Goal: Task Accomplishment & Management: Use online tool/utility

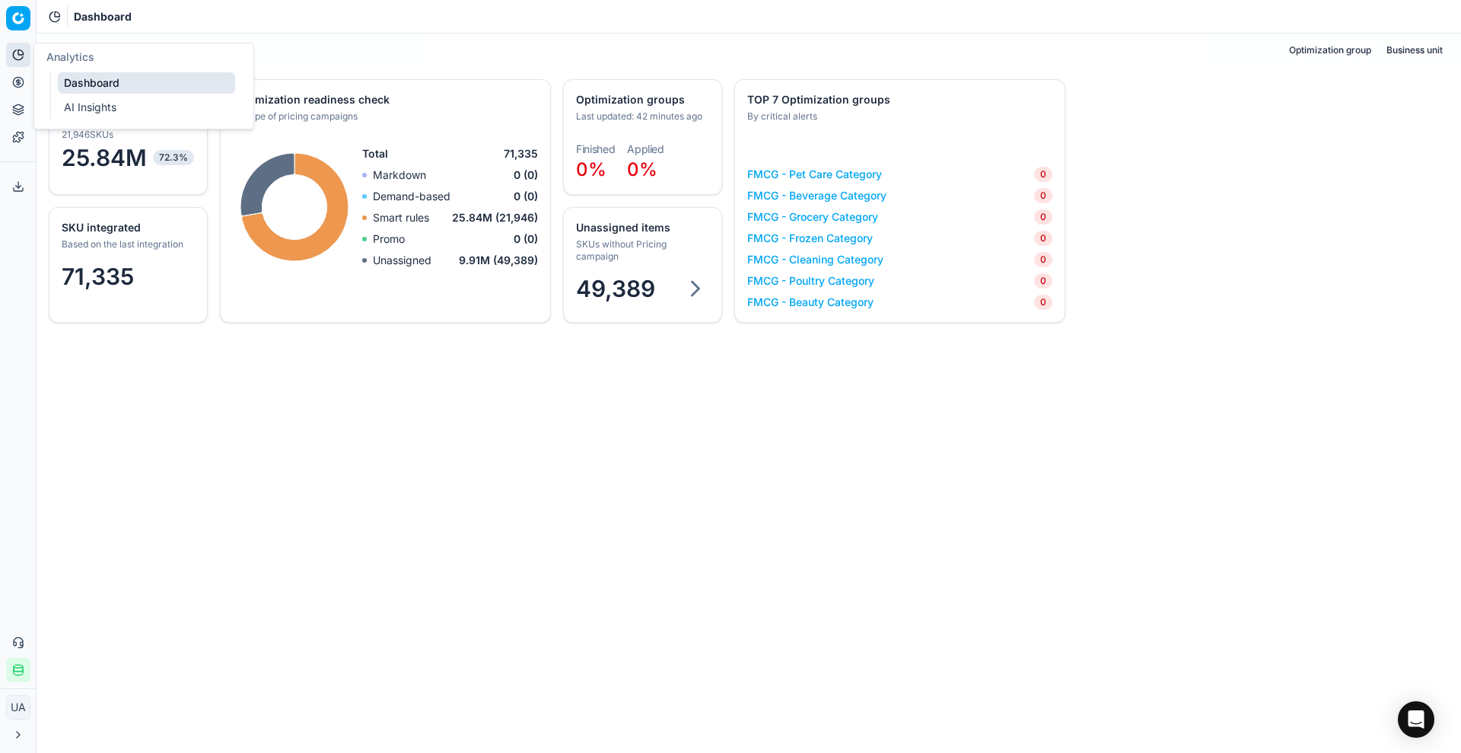
click at [88, 84] on link "Dashboard" at bounding box center [146, 82] width 177 height 21
click at [81, 126] on link "Pricing campaigns" at bounding box center [146, 134] width 177 height 21
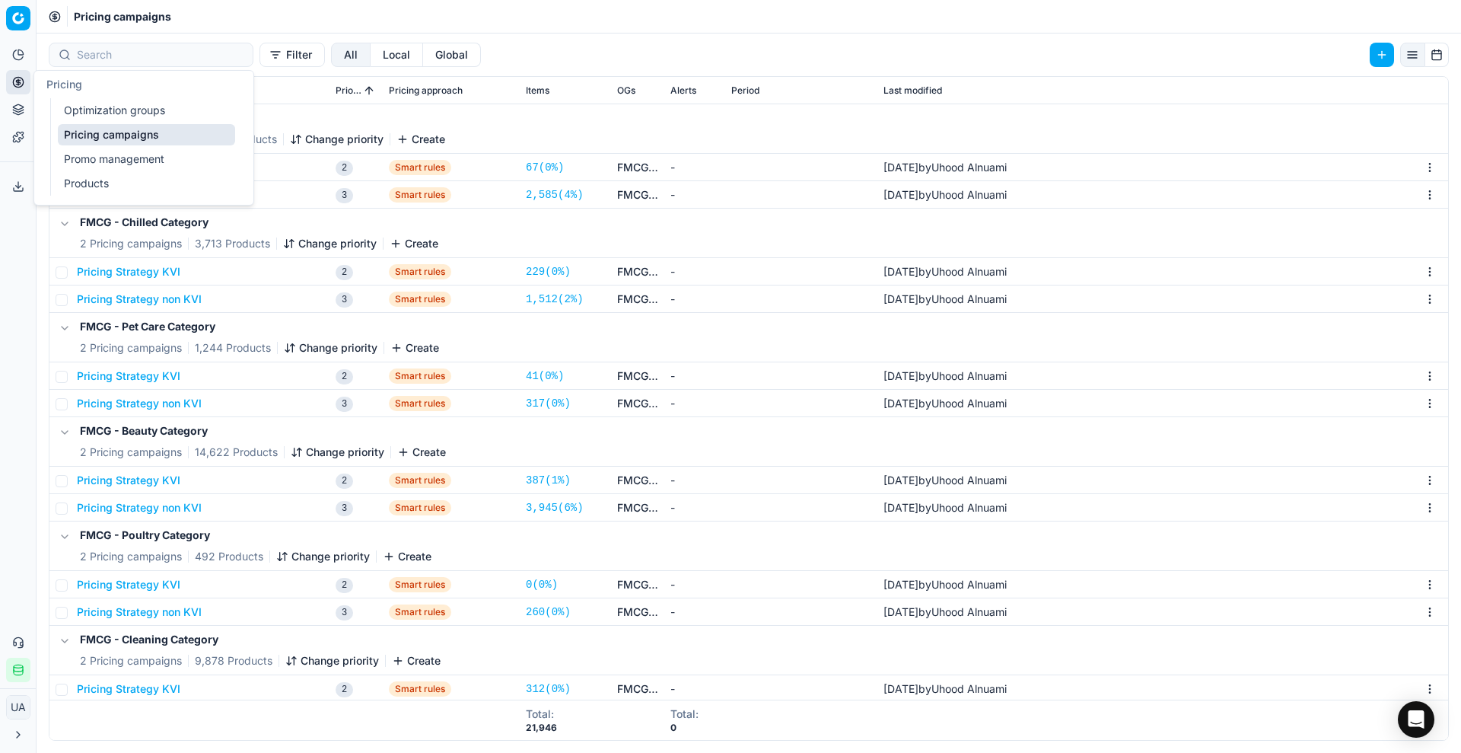
click at [88, 100] on link "Optimization groups" at bounding box center [146, 110] width 177 height 21
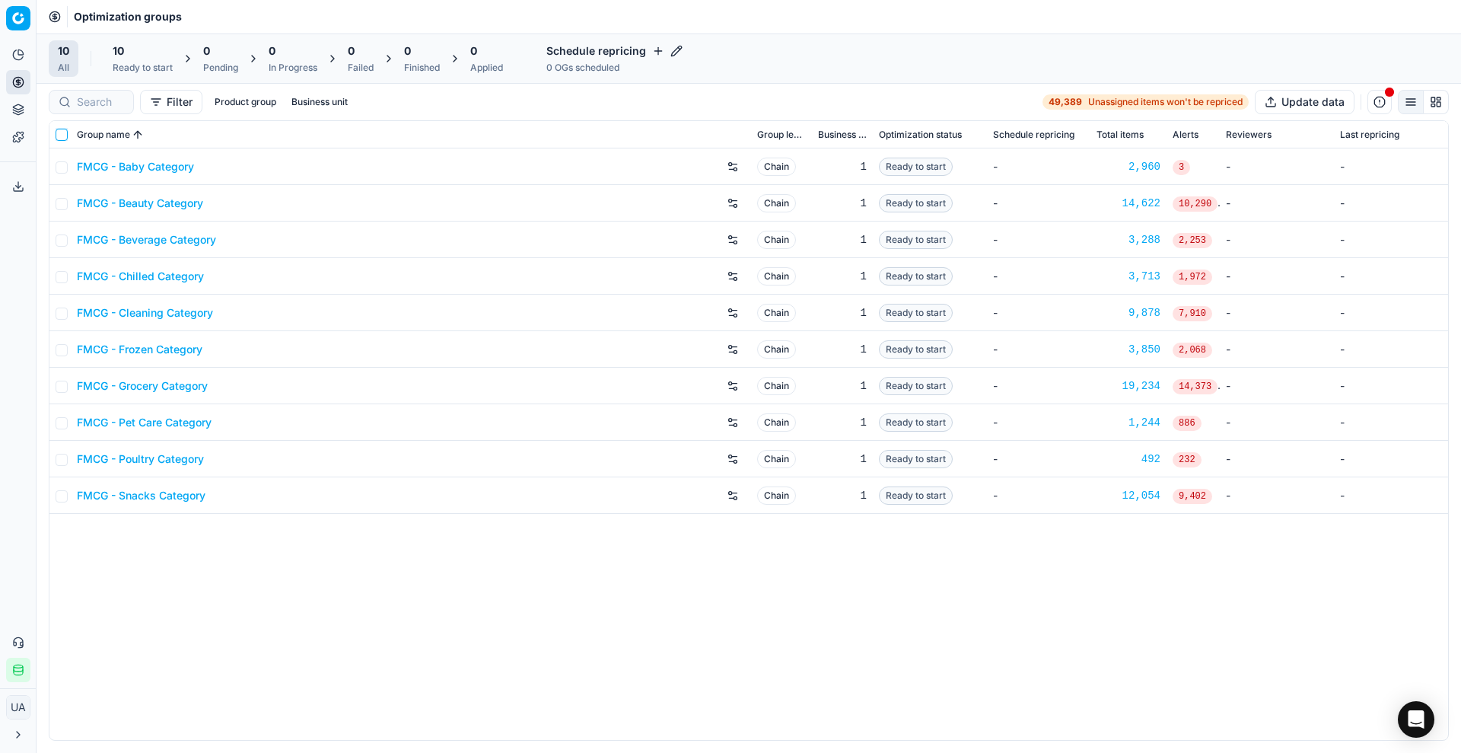
click at [63, 131] on input "checkbox" at bounding box center [62, 135] width 12 height 12
checkbox input "true"
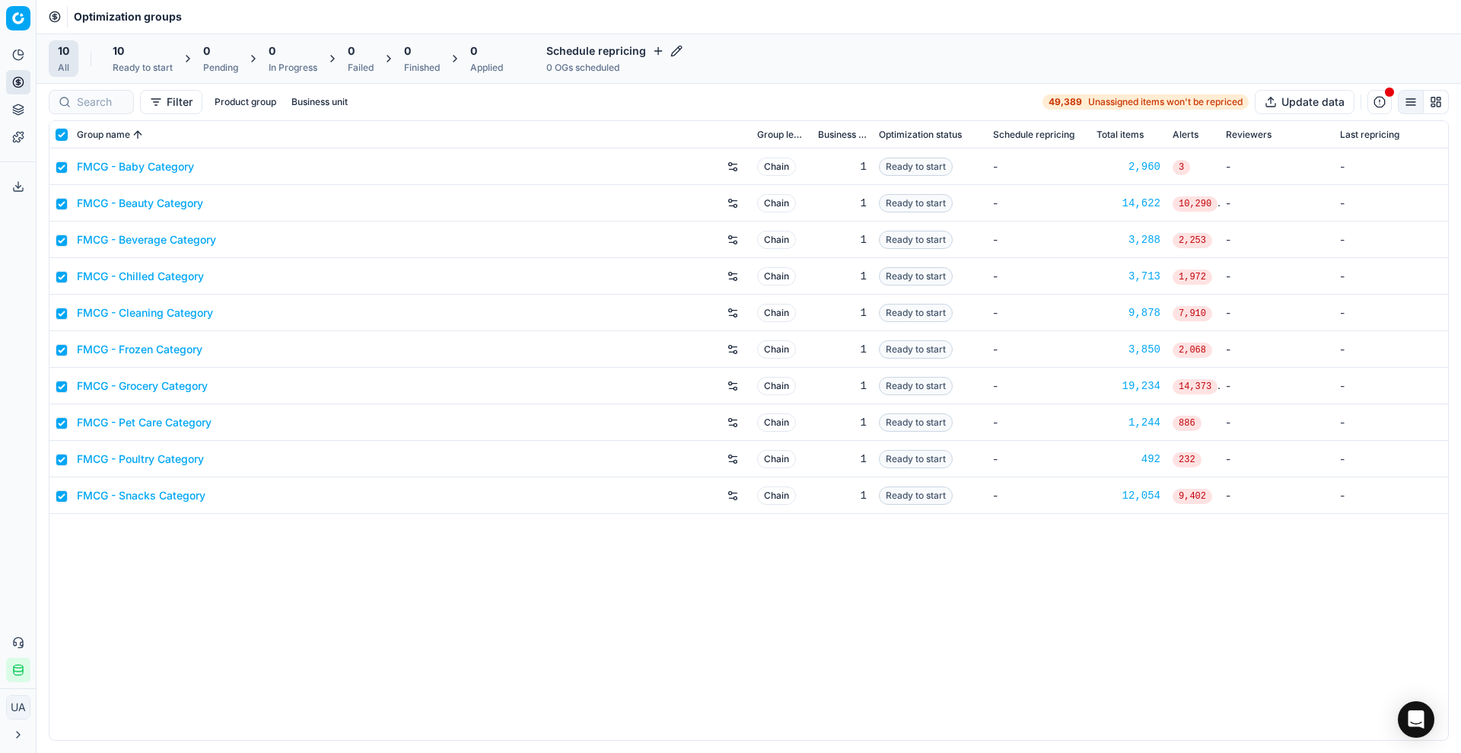
checkbox input "true"
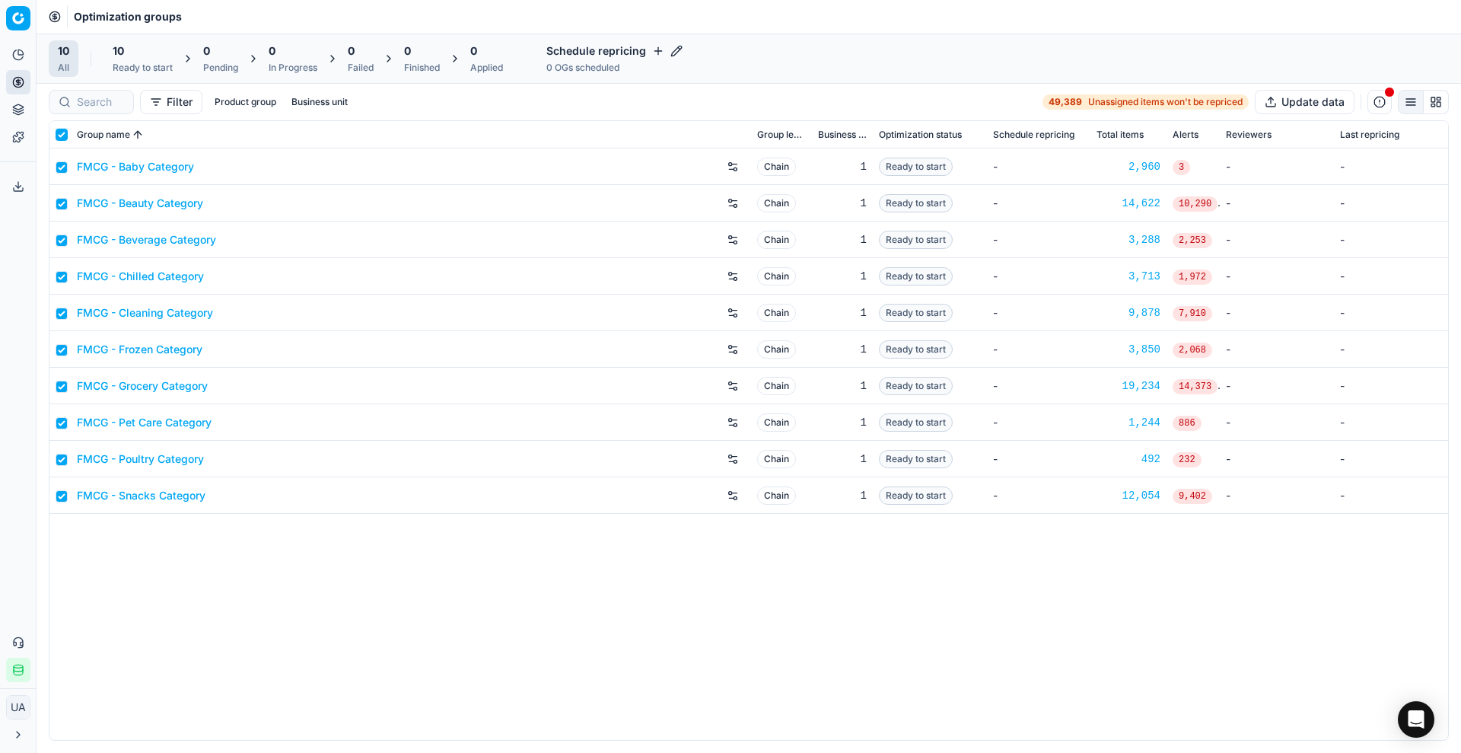
checkbox input "true"
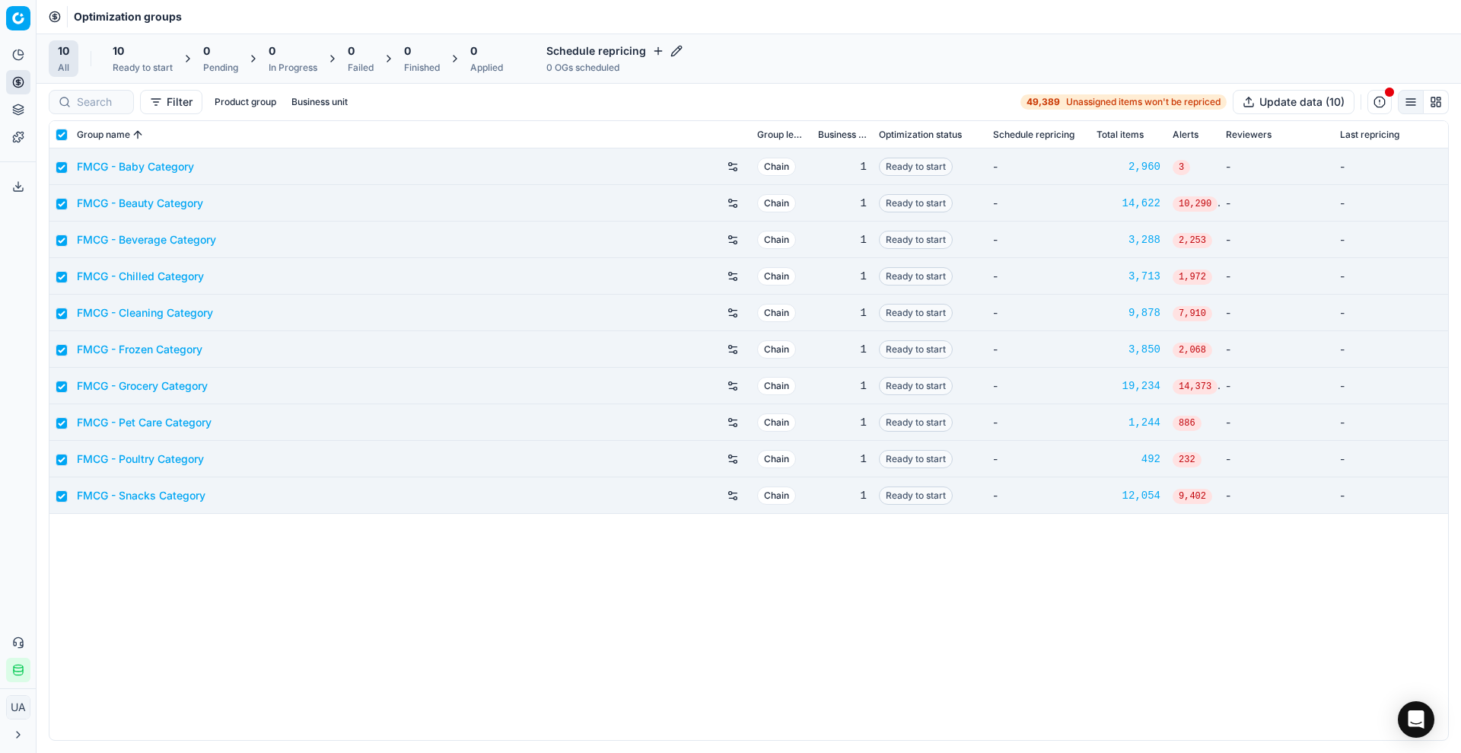
click at [135, 46] on div "10" at bounding box center [143, 50] width 60 height 15
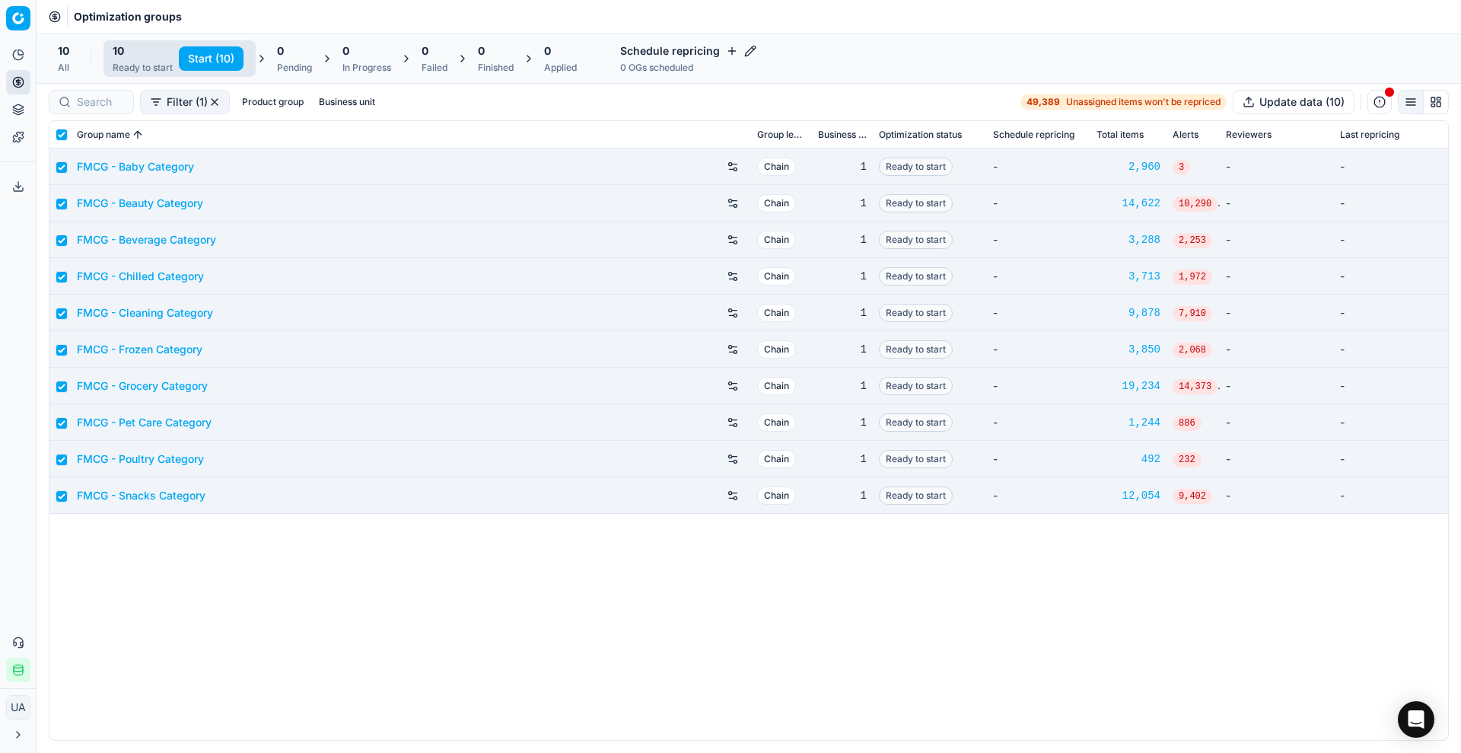
click at [184, 49] on button "Start (10)" at bounding box center [211, 58] width 65 height 24
checkbox input "false"
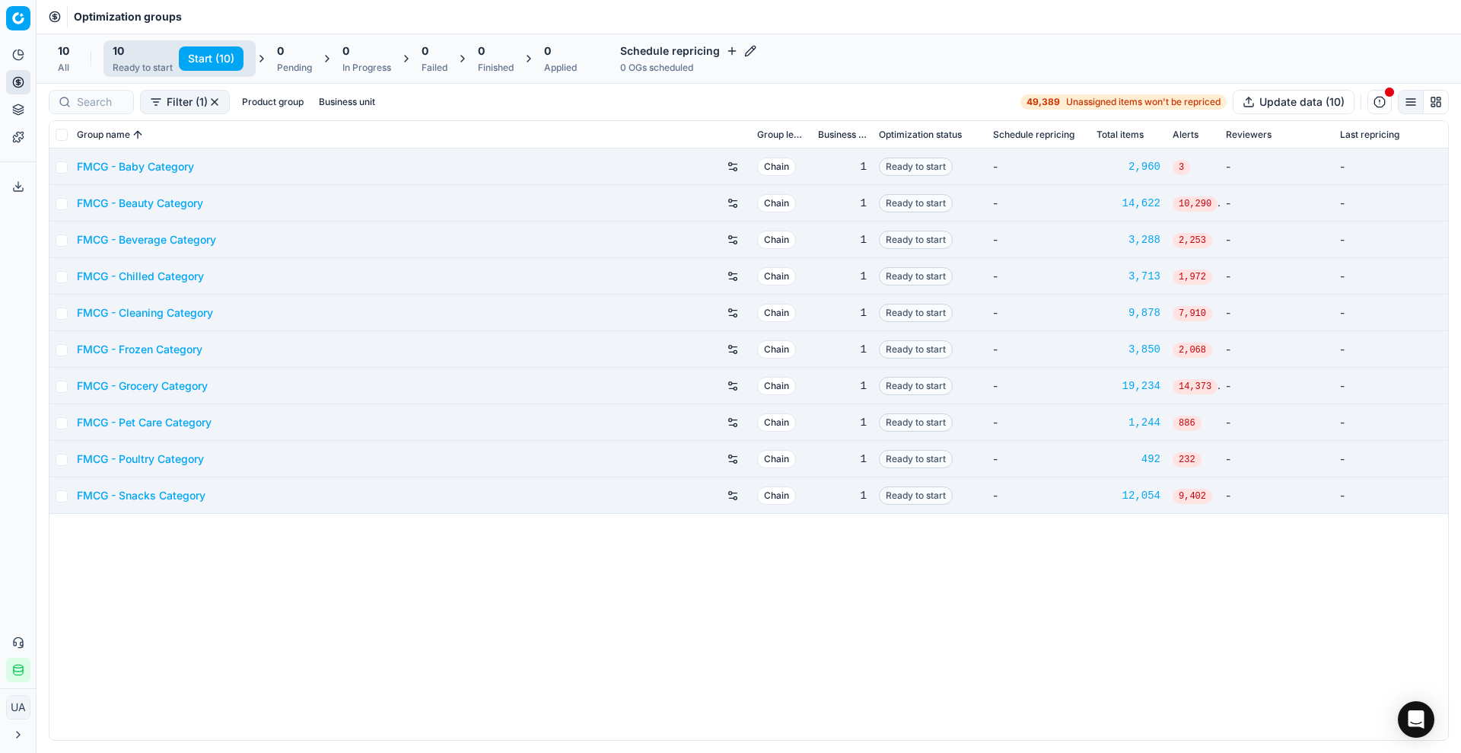
checkbox input "false"
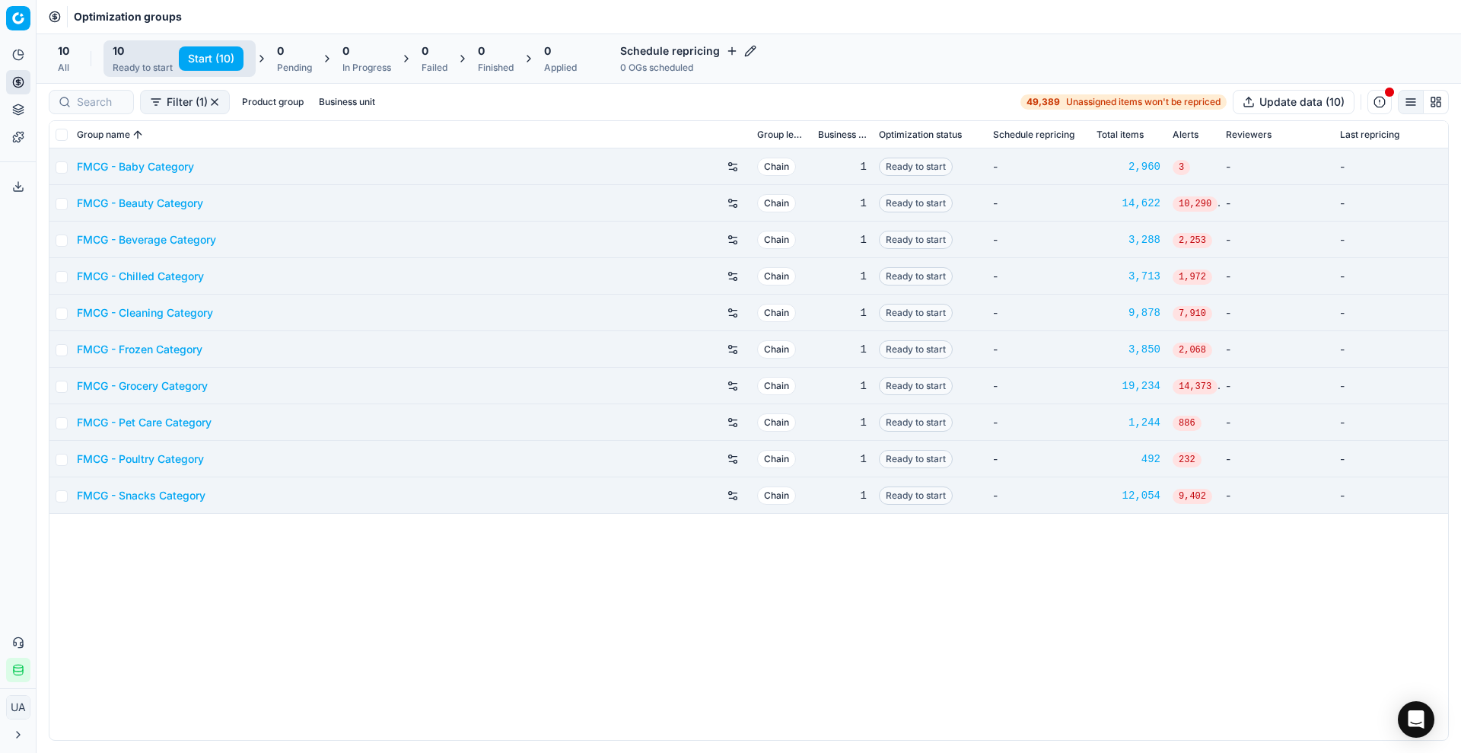
checkbox input "false"
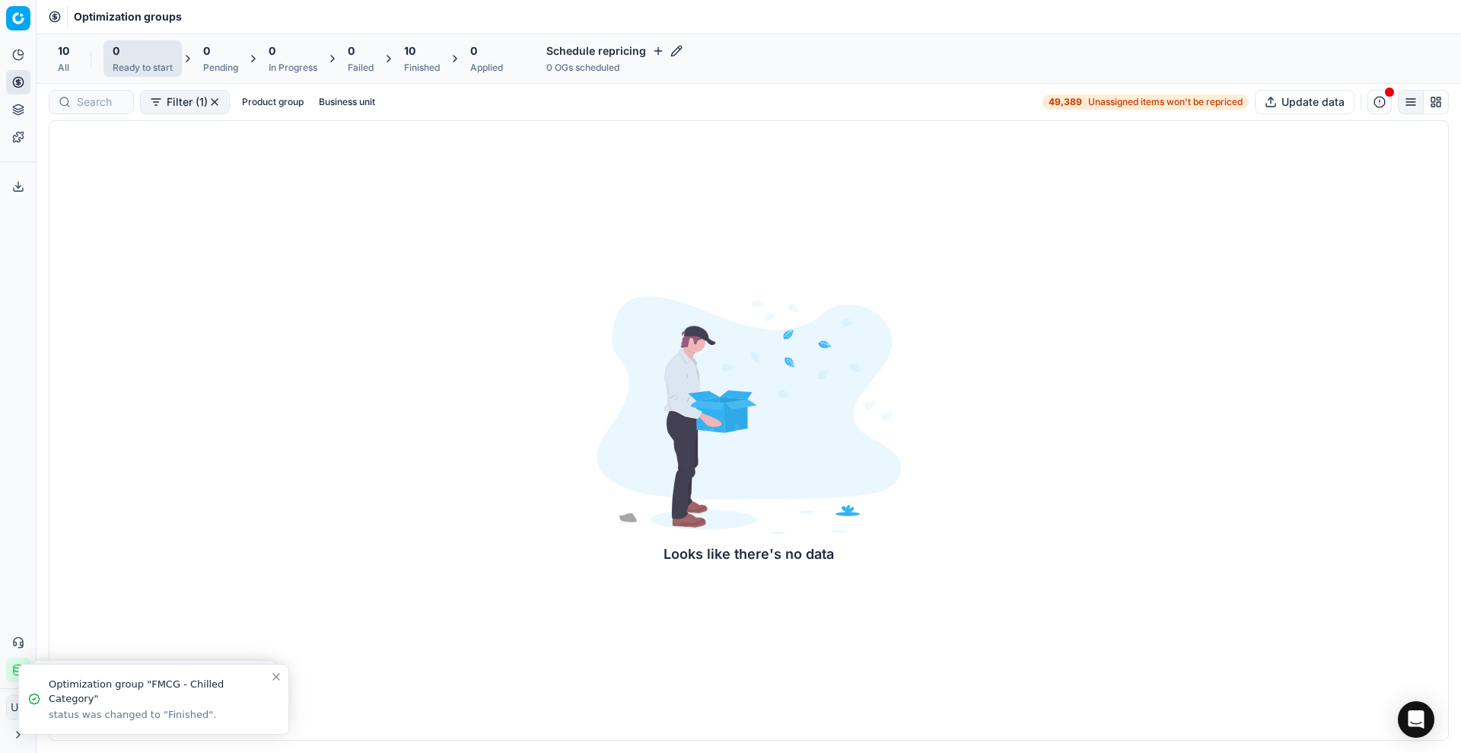
click at [288, 59] on div "0 In Progress" at bounding box center [293, 58] width 49 height 30
click at [398, 49] on div "10 Finished" at bounding box center [422, 58] width 54 height 37
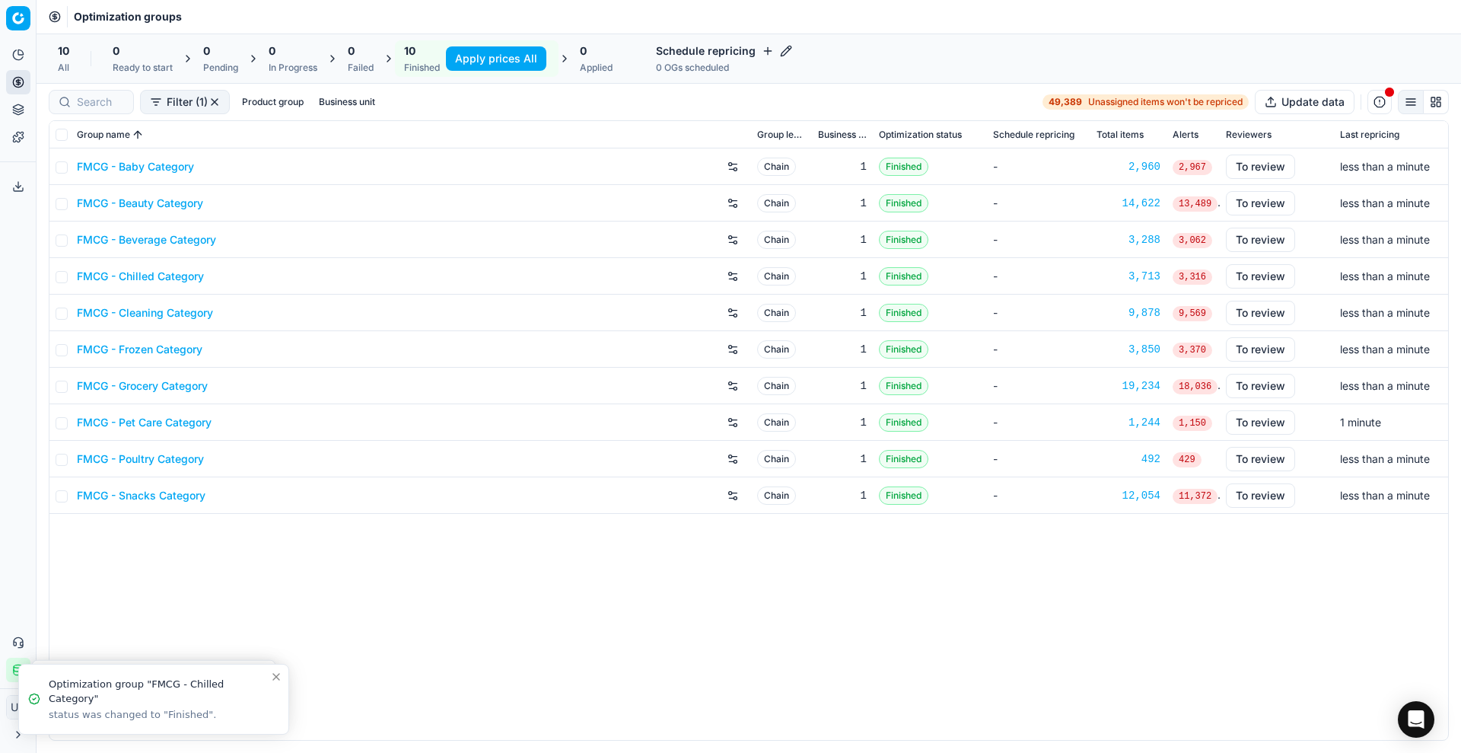
click at [426, 56] on div "10" at bounding box center [422, 50] width 36 height 15
click at [422, 69] on div "Finished" at bounding box center [422, 68] width 36 height 12
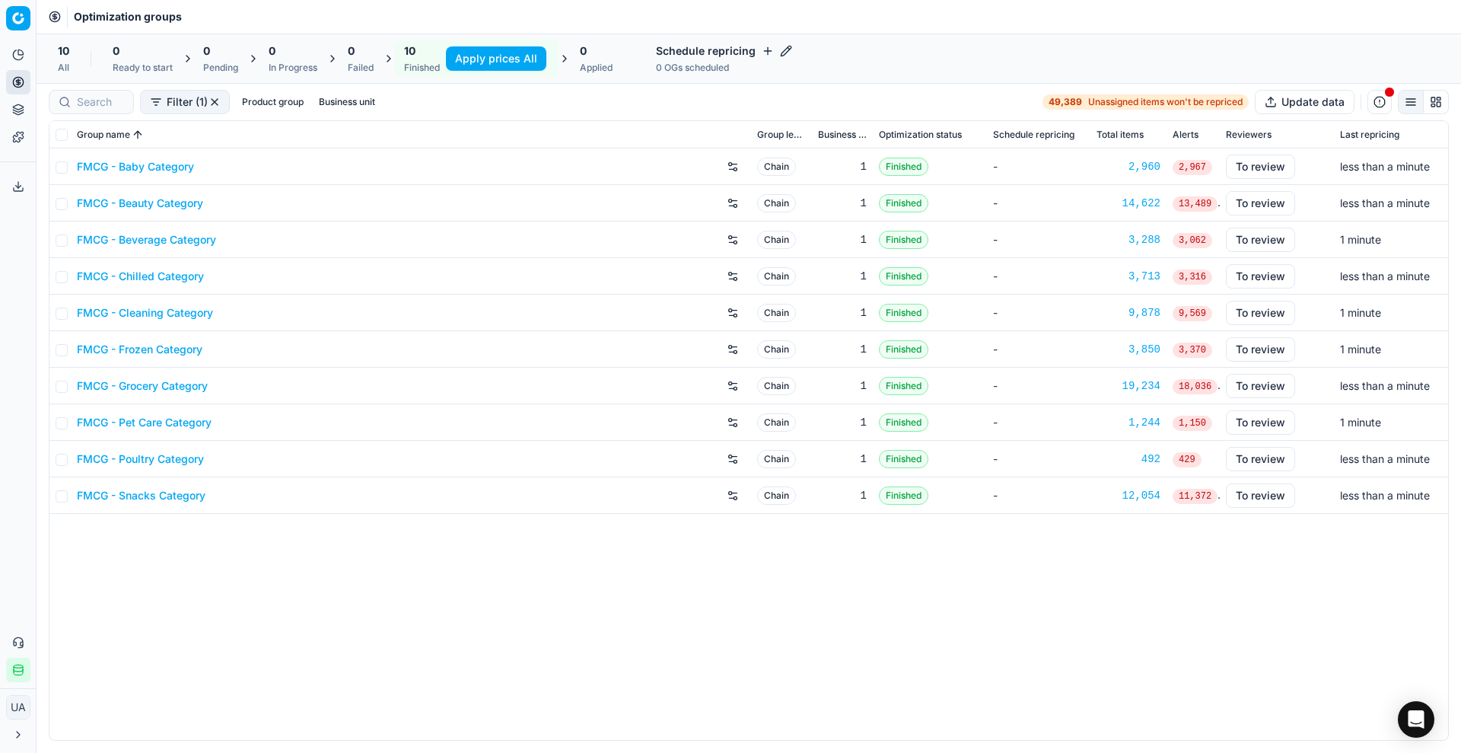
click at [424, 56] on div "10" at bounding box center [422, 50] width 36 height 15
click at [79, 124] on link "Pricing campaigns" at bounding box center [146, 134] width 177 height 21
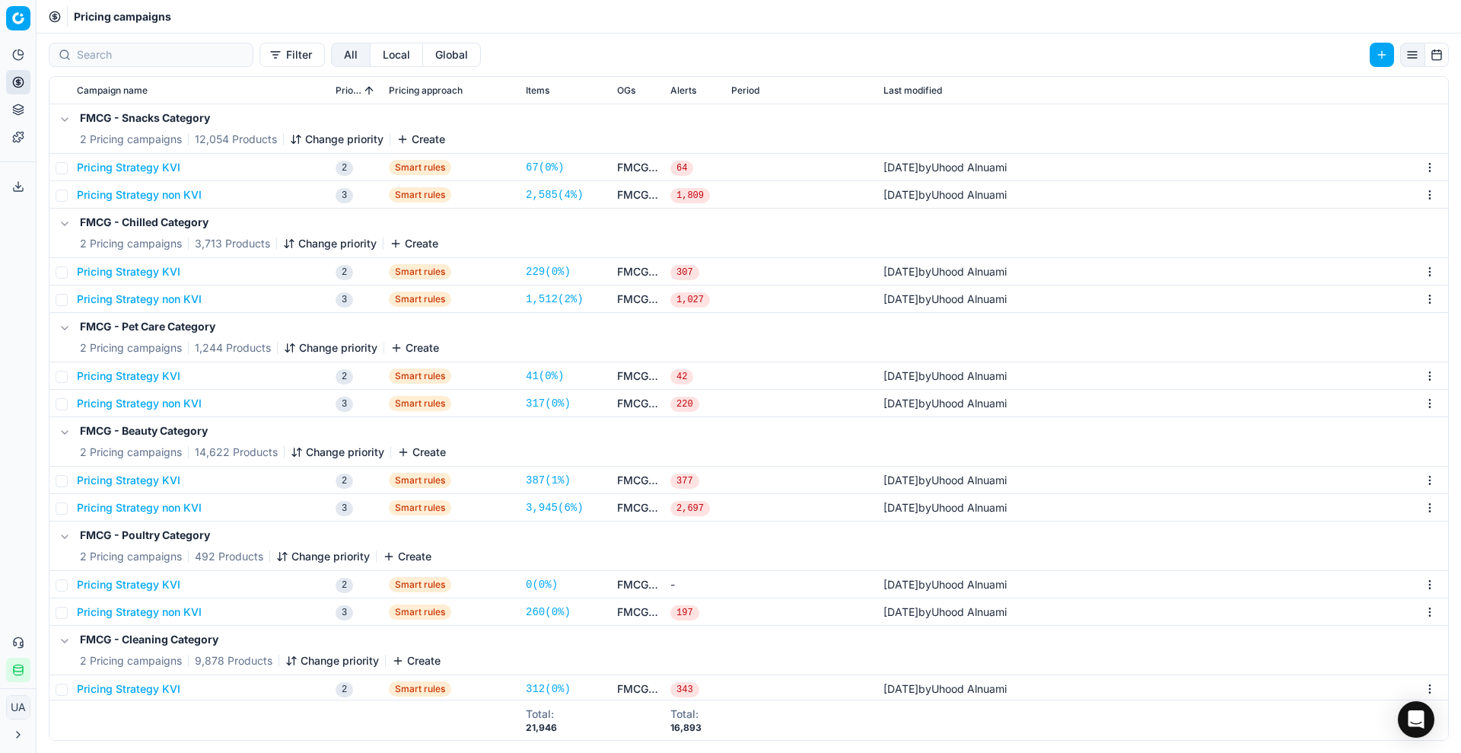
click at [680, 164] on span "64" at bounding box center [682, 168] width 23 height 15
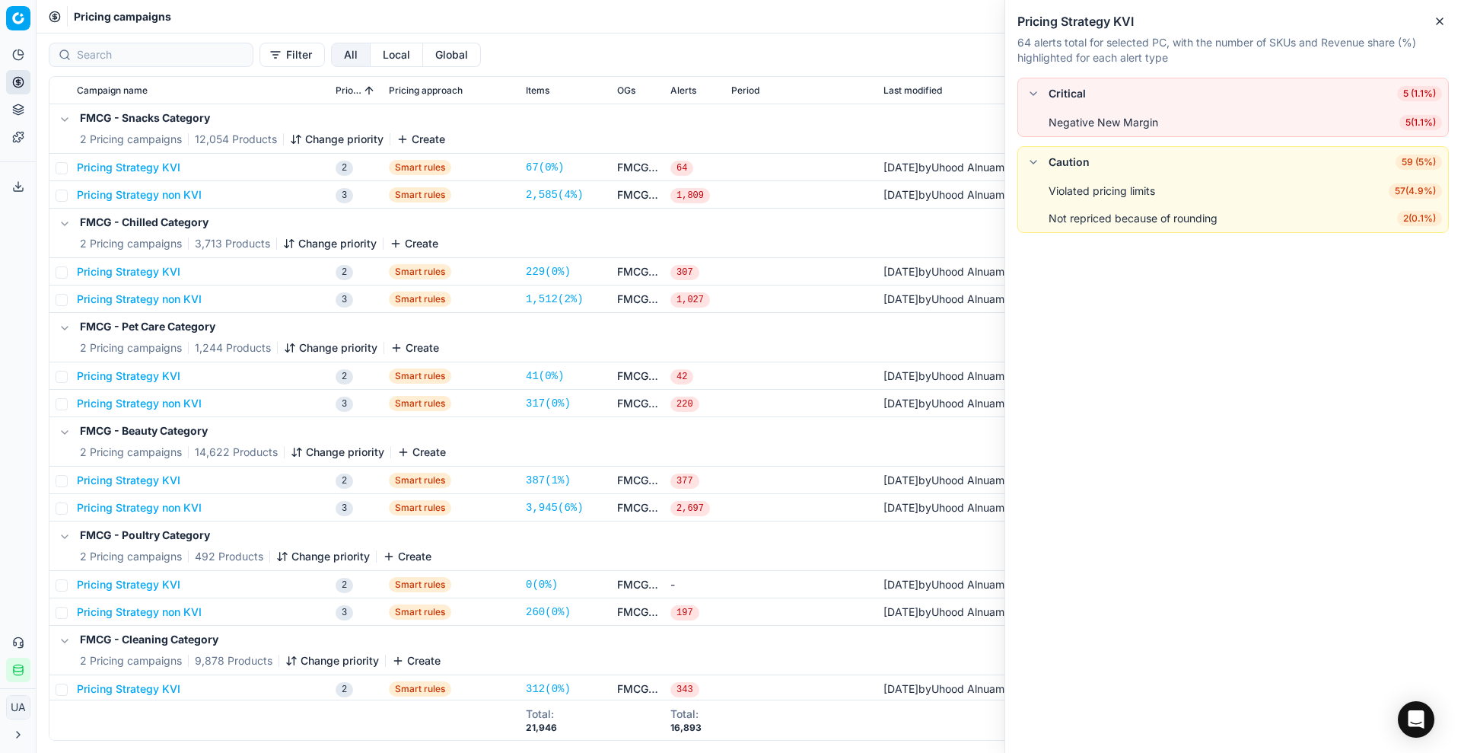
click at [1440, 25] on icon "button" at bounding box center [1440, 21] width 12 height 12
